Goal: Navigation & Orientation: Find specific page/section

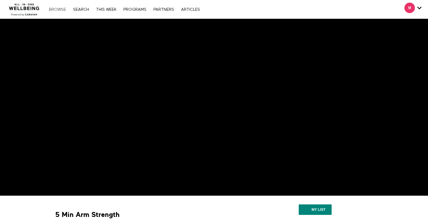
click at [52, 8] on link "Browse" at bounding box center [57, 10] width 23 height 4
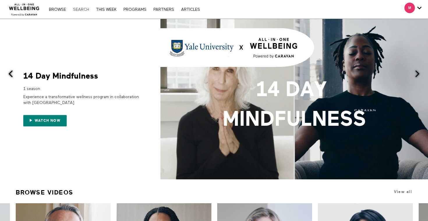
click at [81, 9] on link "Search" at bounding box center [81, 10] width 22 height 4
